Goal: Task Accomplishment & Management: Manage account settings

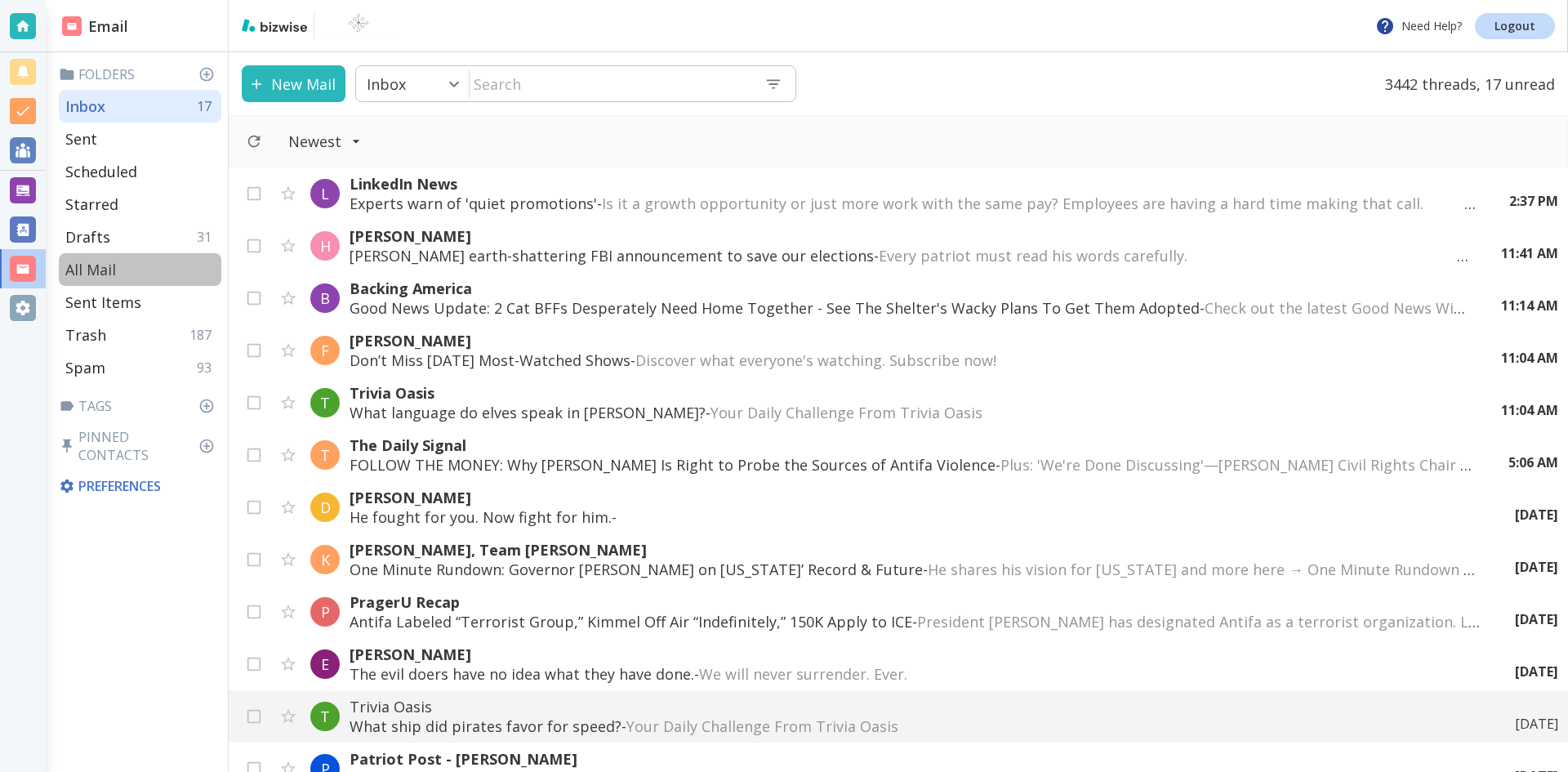
click at [107, 267] on p "All Mail" at bounding box center [91, 269] width 51 height 20
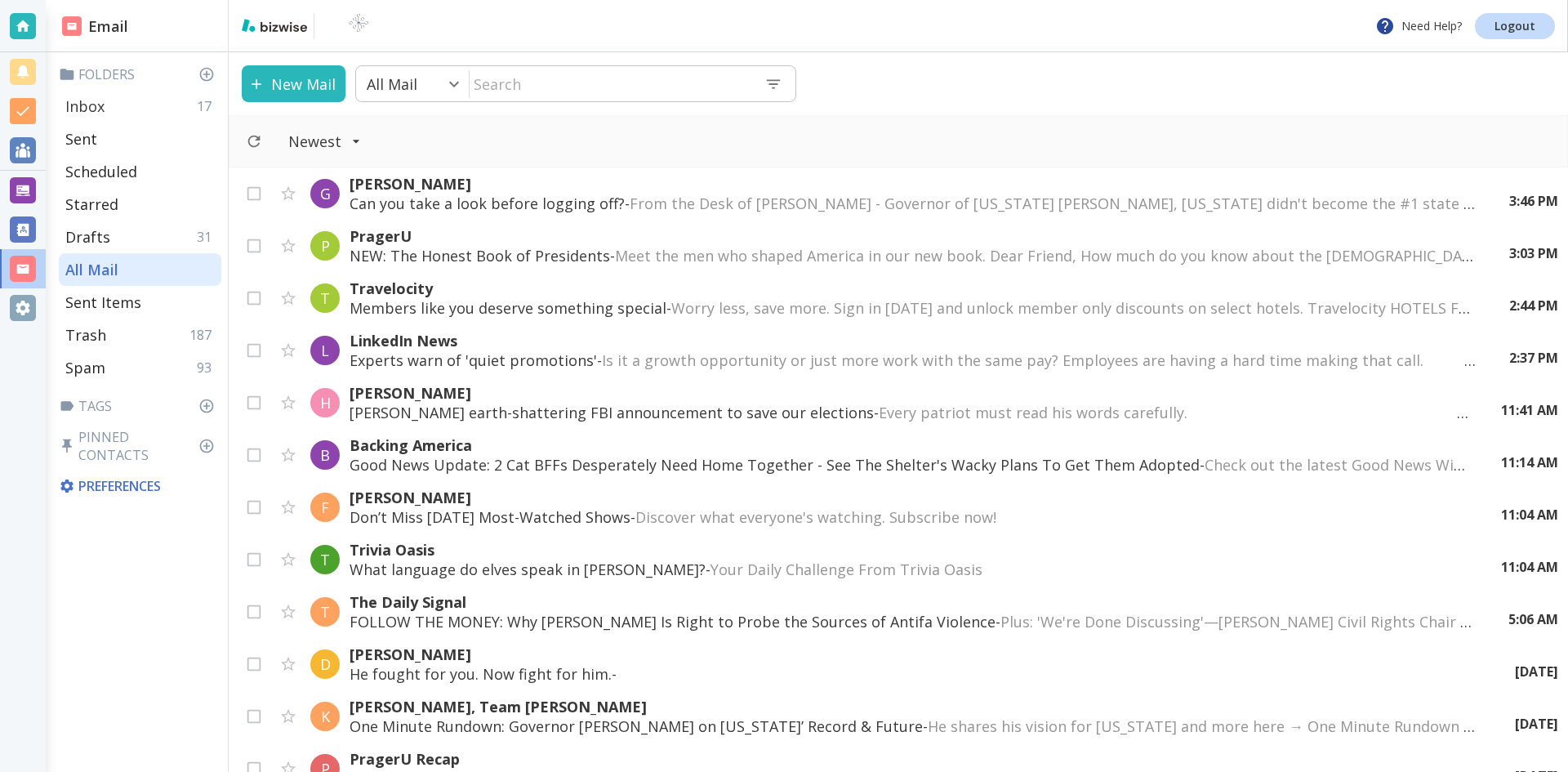
click at [96, 106] on p "Inbox" at bounding box center [84, 106] width 39 height 20
type input "0"
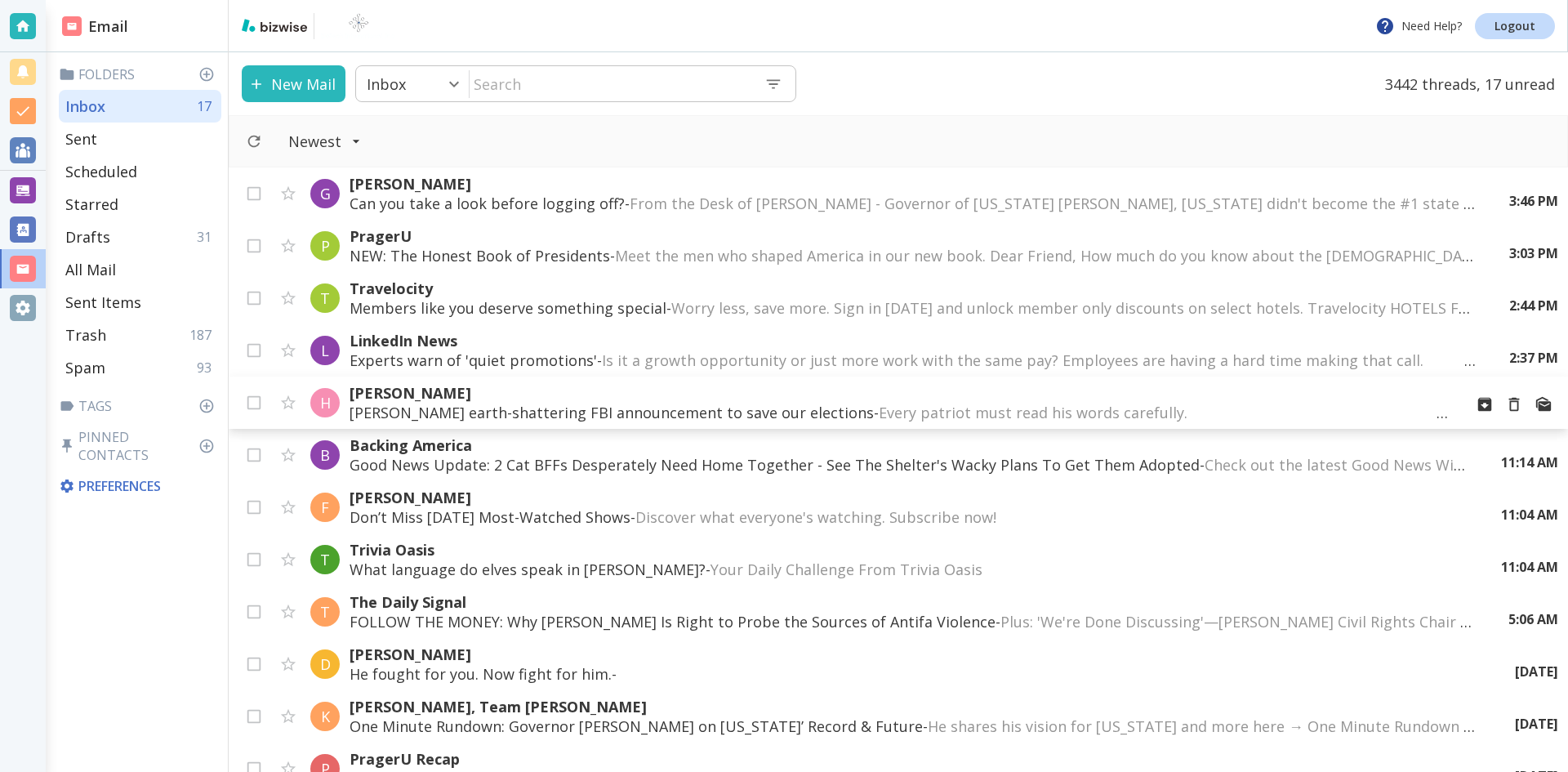
click at [621, 407] on p "[PERSON_NAME] earth-shattering FBI announcement to save our elections - Every p…" at bounding box center [900, 413] width 1101 height 20
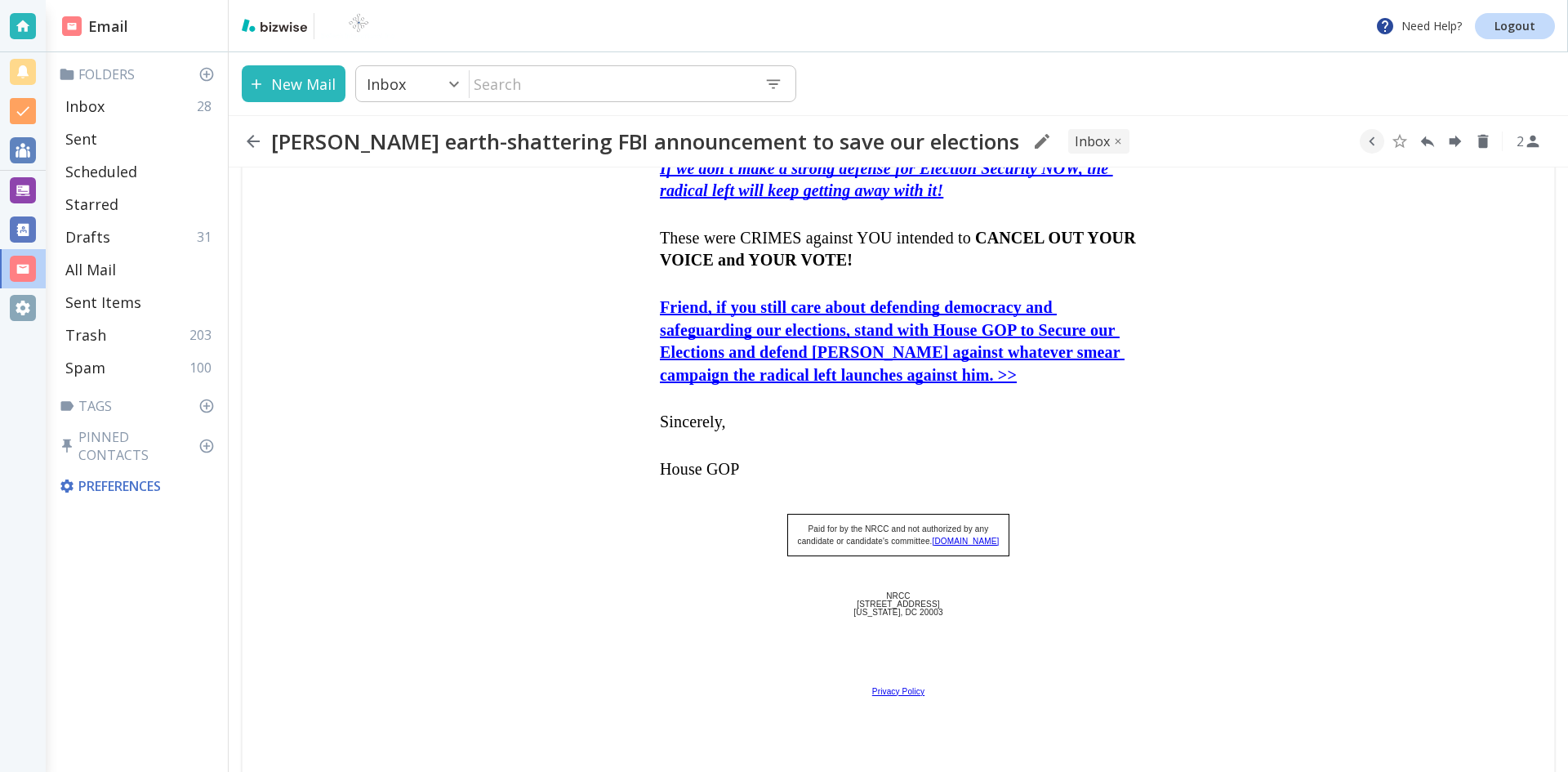
scroll to position [899, 0]
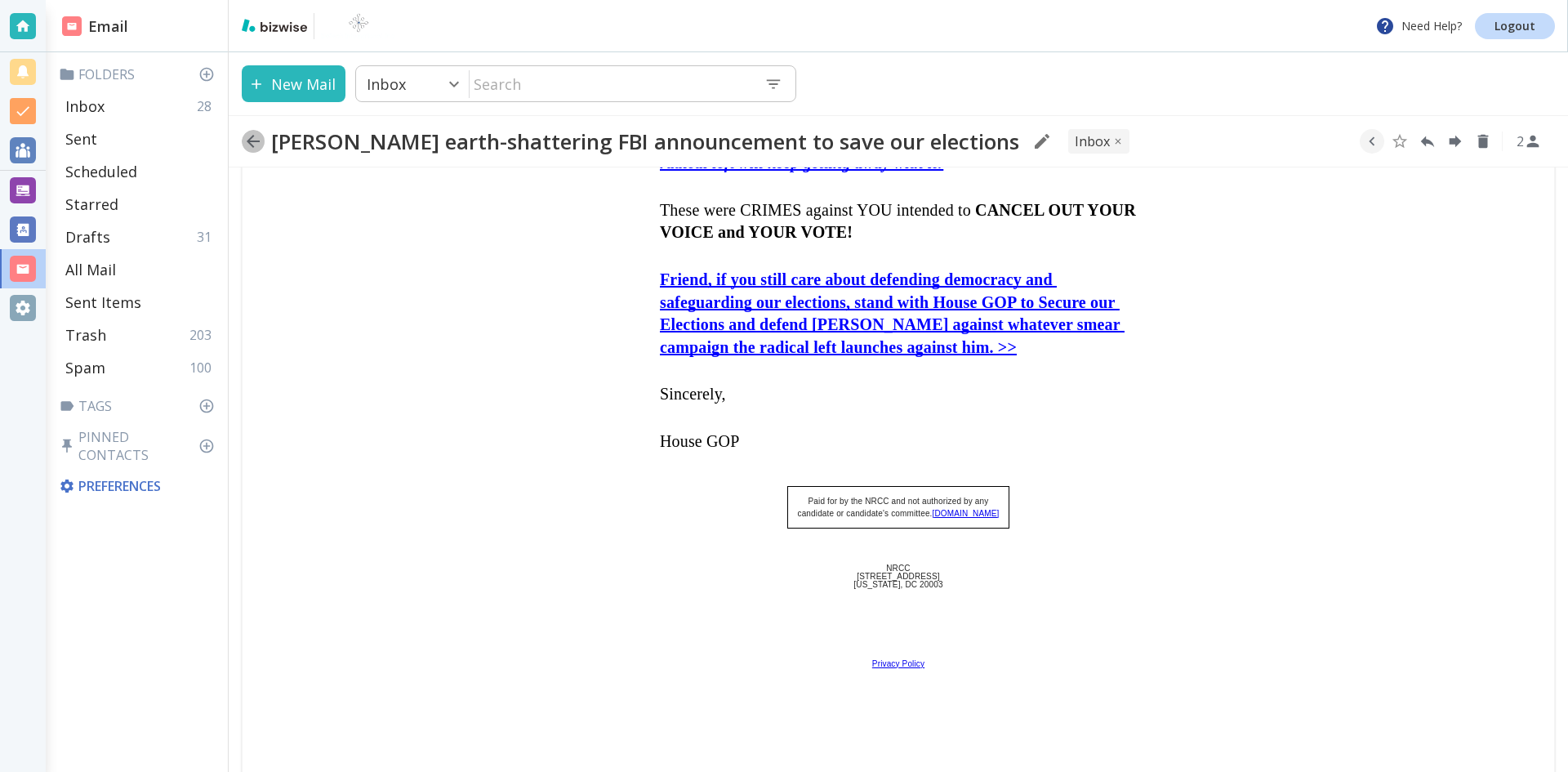
click at [250, 139] on icon "button" at bounding box center [253, 142] width 13 height 13
